Goal: Task Accomplishment & Management: Manage account settings

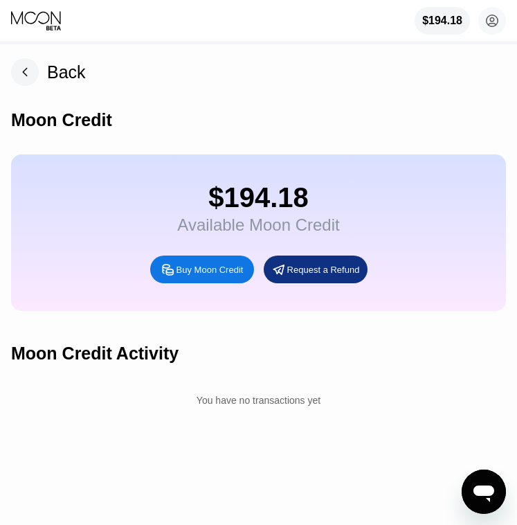
click at [479, 96] on div "Moon Credit" at bounding box center [258, 120] width 495 height 69
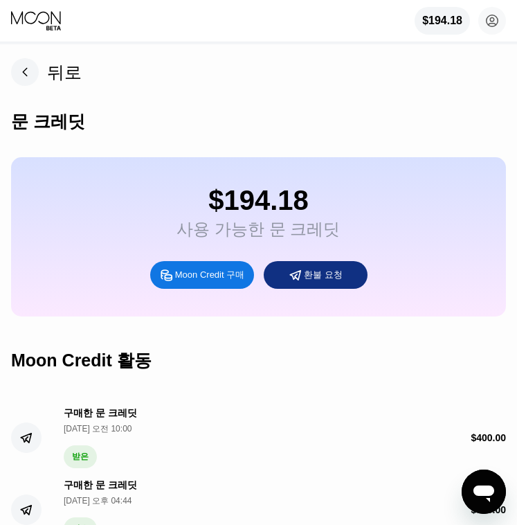
click at [483, 62] on div "뒤로 문 크레딧 $194.18 사용 가능한 문 크레딧 Moon Credit 구매 환불 요청 Moon Credit 활동 구매한 문 크레딧 202…" at bounding box center [258, 472] width 517 height 856
click at [290, 118] on div "문 크레딧" at bounding box center [258, 121] width 495 height 71
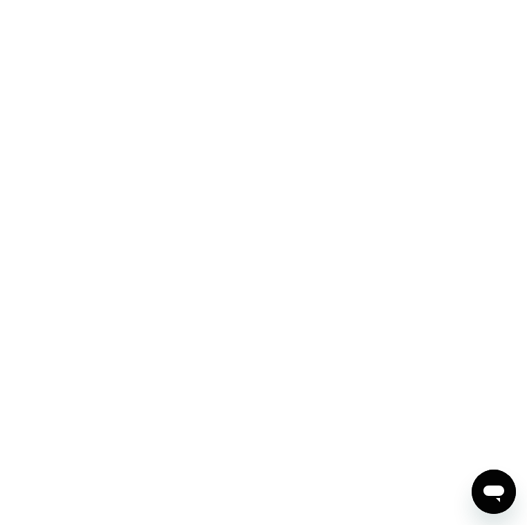
click at [275, 132] on div at bounding box center [263, 262] width 527 height 525
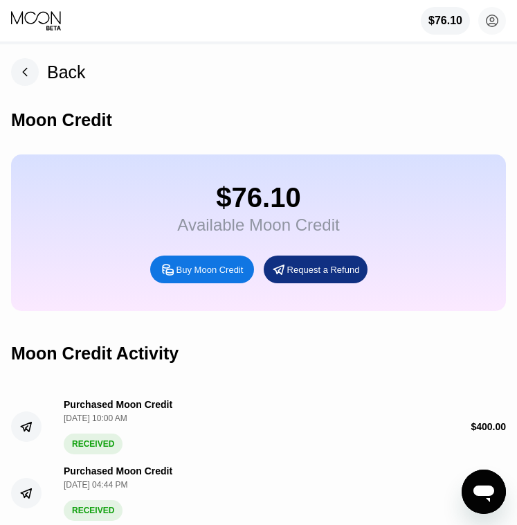
click at [221, 138] on div "Moon Credit" at bounding box center [258, 120] width 495 height 69
click at [487, 115] on div "Moon Credit" at bounding box center [258, 120] width 495 height 69
